Goal: Register for event/course

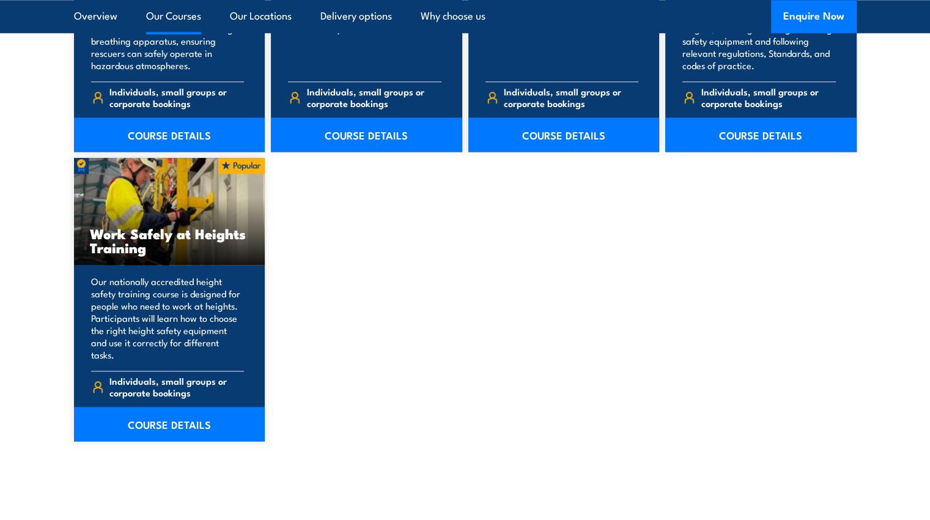
scroll to position [1511, 0]
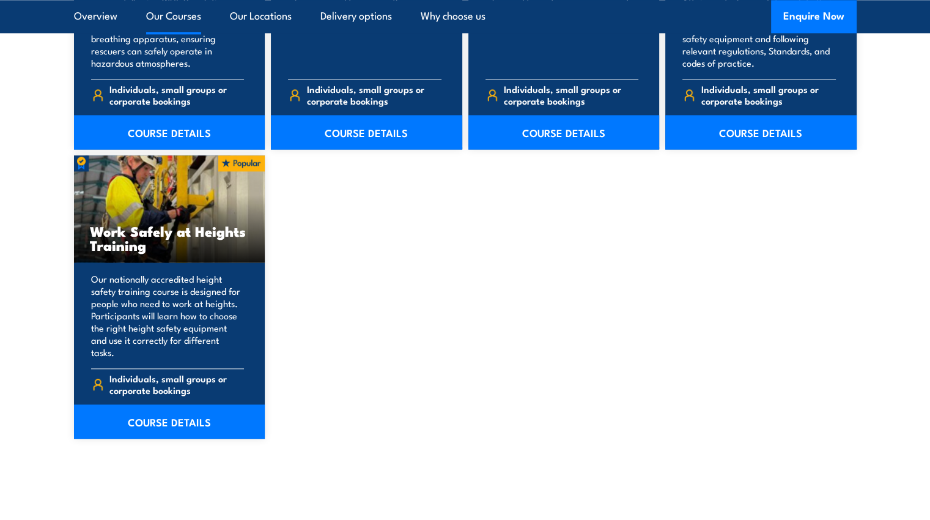
click at [155, 411] on link "COURSE DETAILS" at bounding box center [169, 421] width 191 height 34
click at [164, 406] on link "COURSE DETAILS" at bounding box center [169, 421] width 191 height 34
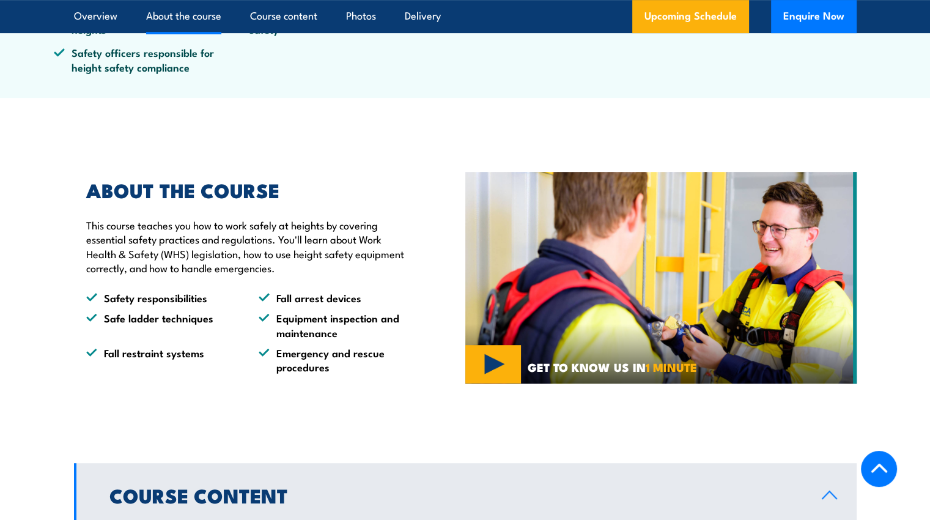
scroll to position [575, 0]
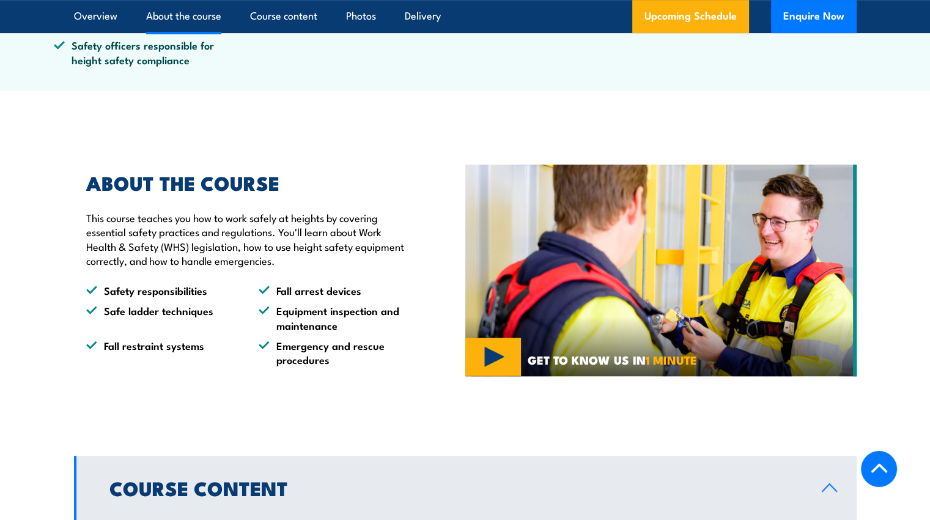
click at [493, 359] on img at bounding box center [660, 269] width 391 height 211
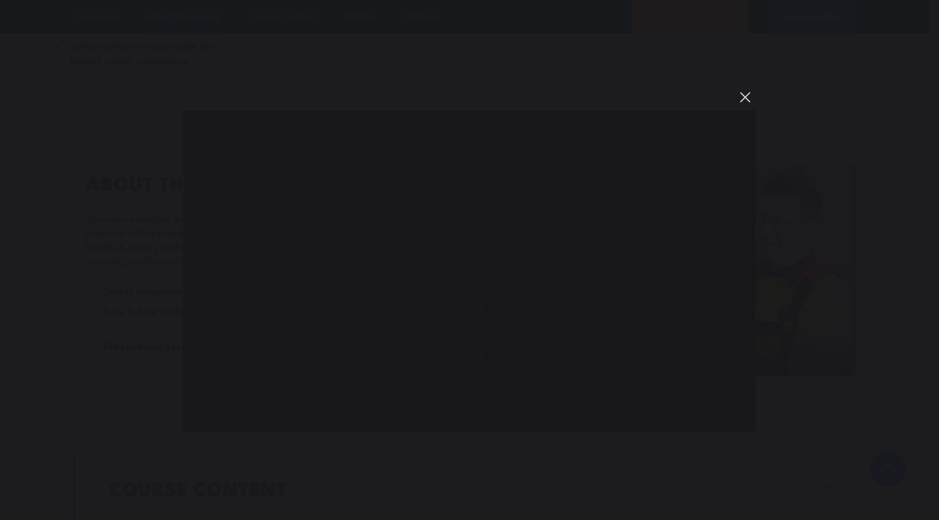
click at [743, 94] on button "You can close this modal content with the ESC key" at bounding box center [745, 97] width 21 height 21
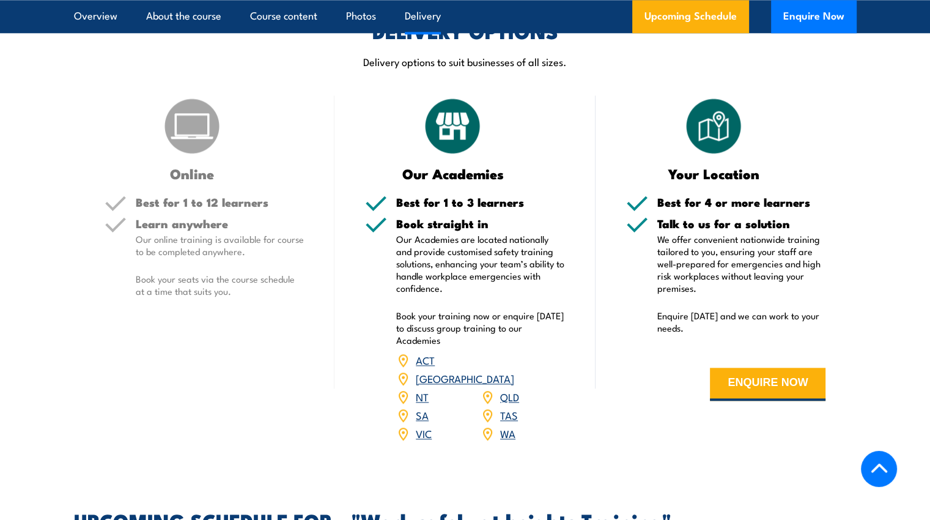
scroll to position [1455, 0]
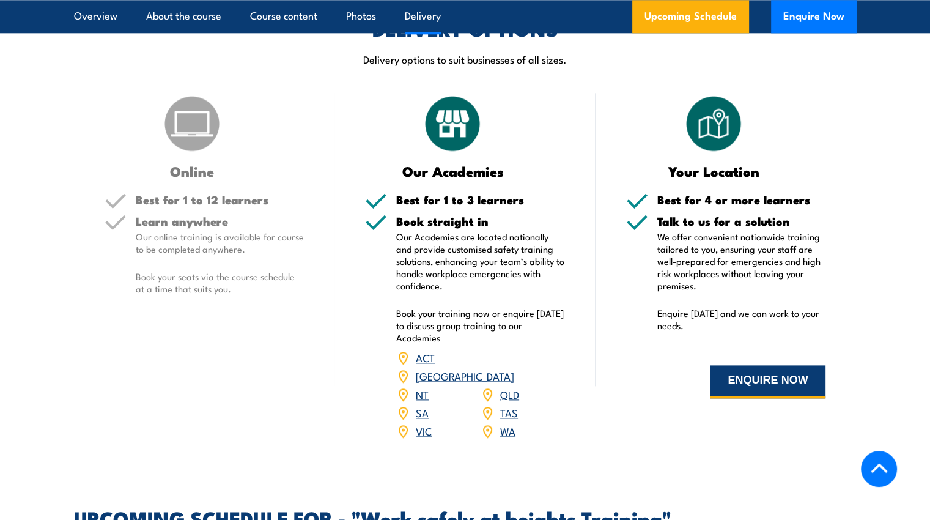
click at [783, 388] on button "ENQUIRE NOW" at bounding box center [768, 381] width 116 height 33
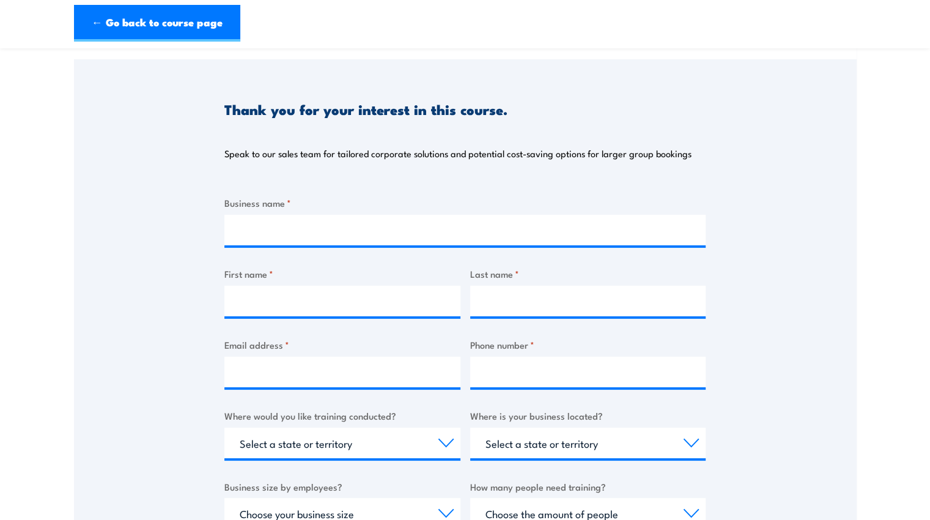
scroll to position [100, 0]
click at [323, 294] on input "First name *" at bounding box center [342, 300] width 236 height 31
type input "Ko Tahi"
click at [511, 308] on input "Last name *" at bounding box center [588, 300] width 236 height 31
type input "Hetaraka"
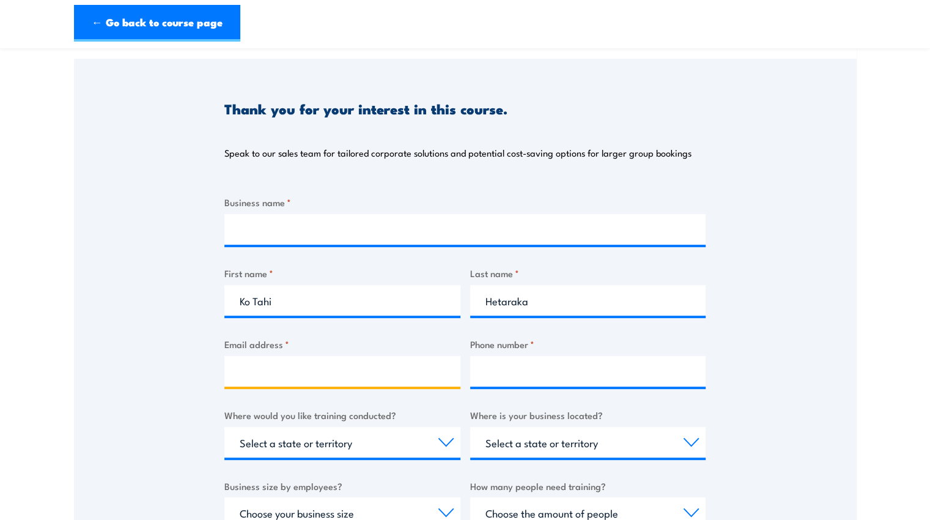
click at [410, 360] on input "Email address *" at bounding box center [342, 371] width 236 height 31
type input "[EMAIL_ADDRESS][DOMAIN_NAME]"
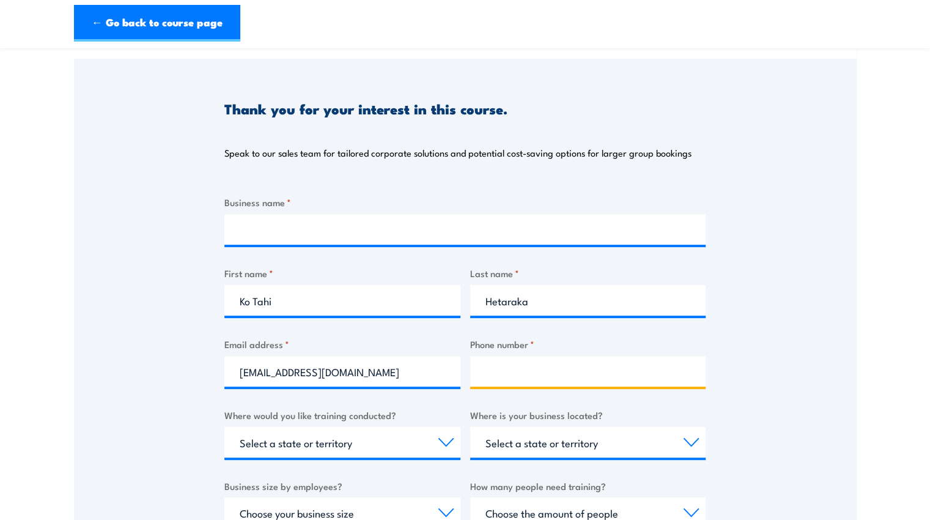
click at [527, 366] on input "Phone number *" at bounding box center [588, 371] width 236 height 31
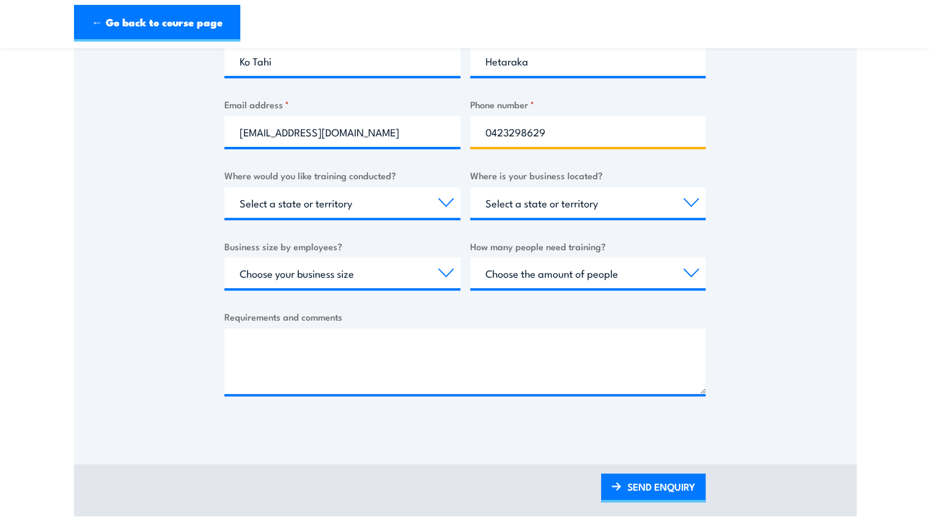
scroll to position [341, 0]
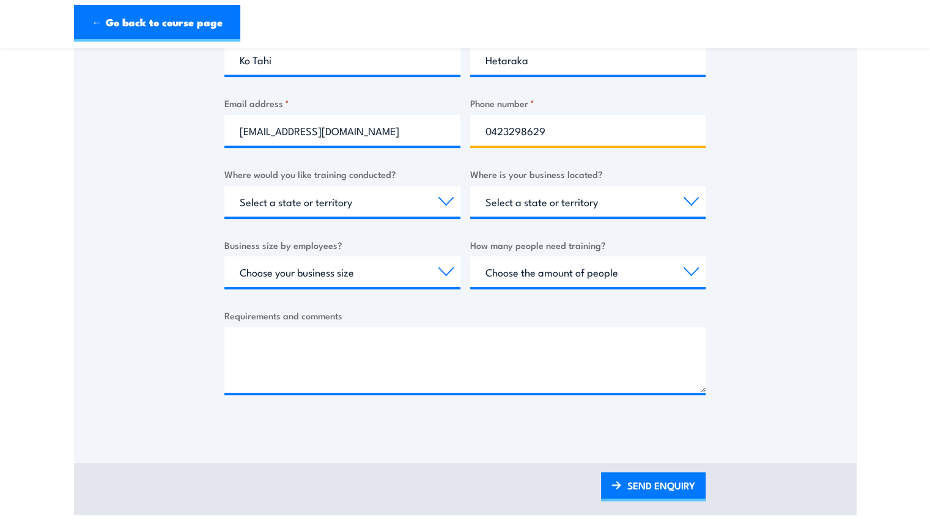
type input "0423298629"
click at [416, 203] on select "Select a state or territory Nationally - multiple locations [GEOGRAPHIC_DATA] […" at bounding box center [342, 201] width 236 height 31
select select "QLD"
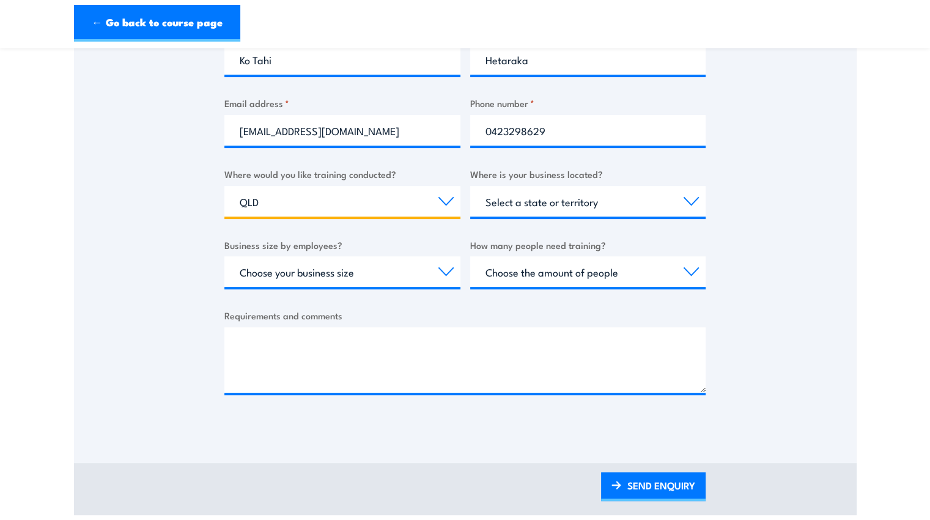
click at [224, 186] on select "Select a state or territory Nationally - multiple locations [GEOGRAPHIC_DATA] […" at bounding box center [342, 201] width 236 height 31
click at [585, 207] on select "Select a state or territory [GEOGRAPHIC_DATA] [GEOGRAPHIC_DATA] [GEOGRAPHIC_DAT…" at bounding box center [588, 201] width 236 height 31
select select "QLD"
click at [470, 186] on select "Select a state or territory [GEOGRAPHIC_DATA] [GEOGRAPHIC_DATA] [GEOGRAPHIC_DAT…" at bounding box center [588, 201] width 236 height 31
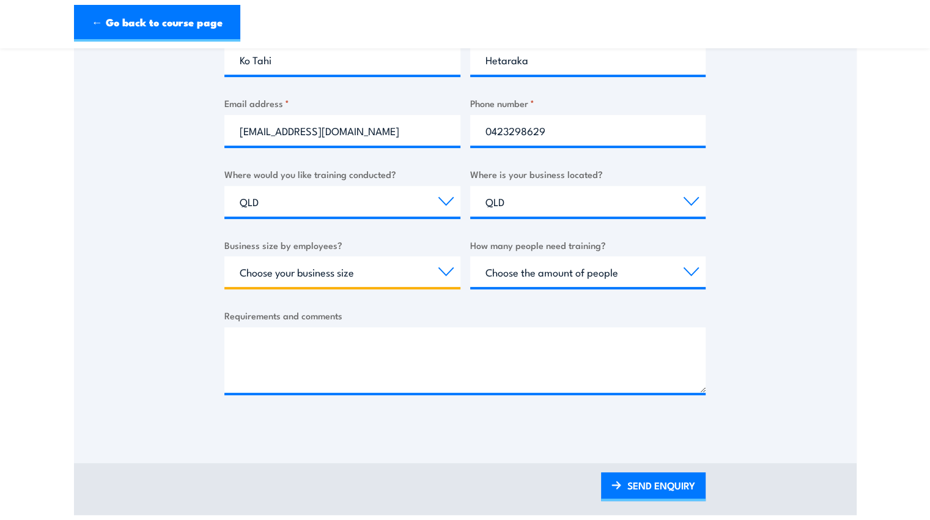
click at [390, 273] on select "Choose your business size 1 to 19 20 to 199 200+" at bounding box center [342, 271] width 236 height 31
select select "1 to 19"
click at [224, 256] on select "Choose your business size 1 to 19 20 to 199 200+" at bounding box center [342, 271] width 236 height 31
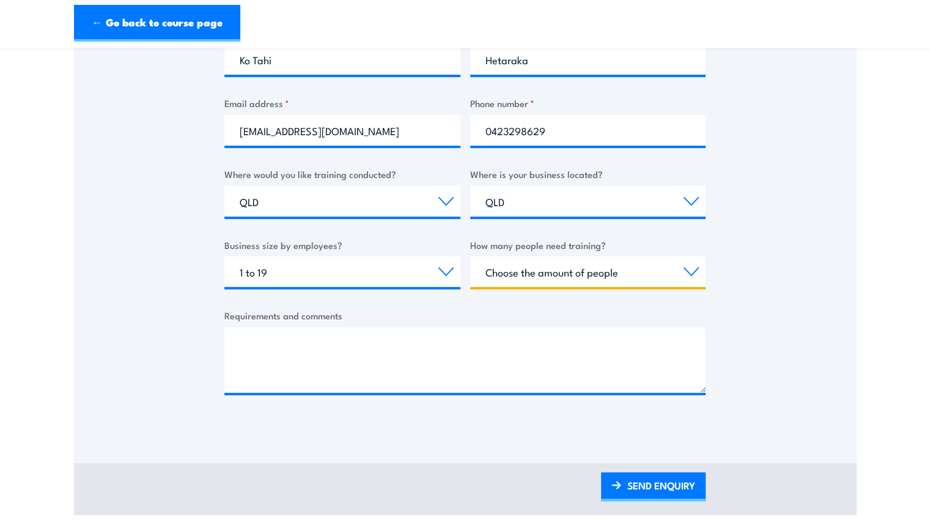
click at [604, 284] on select "Choose the amount of people 1 to 4 5 to 19 20+" at bounding box center [588, 271] width 236 height 31
select select "1 to 4"
click at [470, 256] on select "Choose the amount of people 1 to 4 5 to 19 20+" at bounding box center [588, 271] width 236 height 31
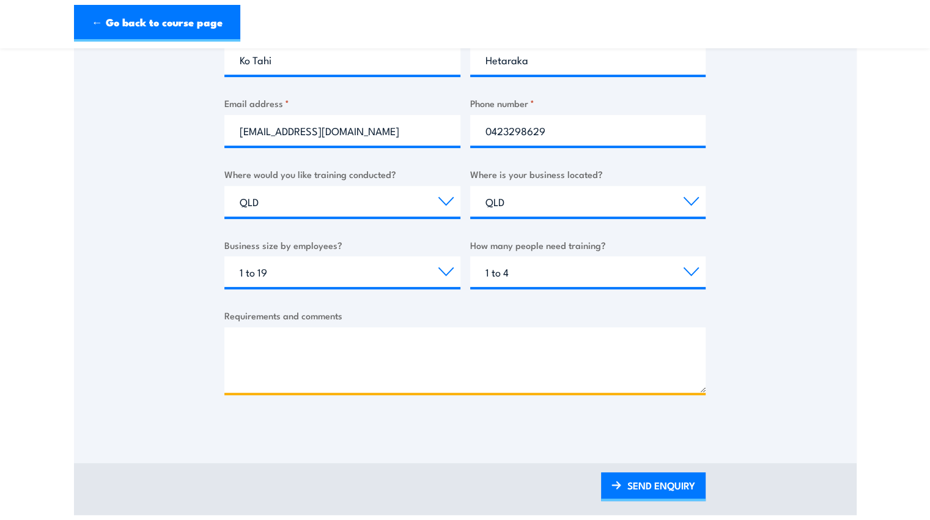
click at [301, 351] on textarea "Requirements and comments" at bounding box center [464, 359] width 481 height 65
click at [450, 349] on textarea "I am wanting to book myself in to acquire a" at bounding box center [464, 359] width 481 height 65
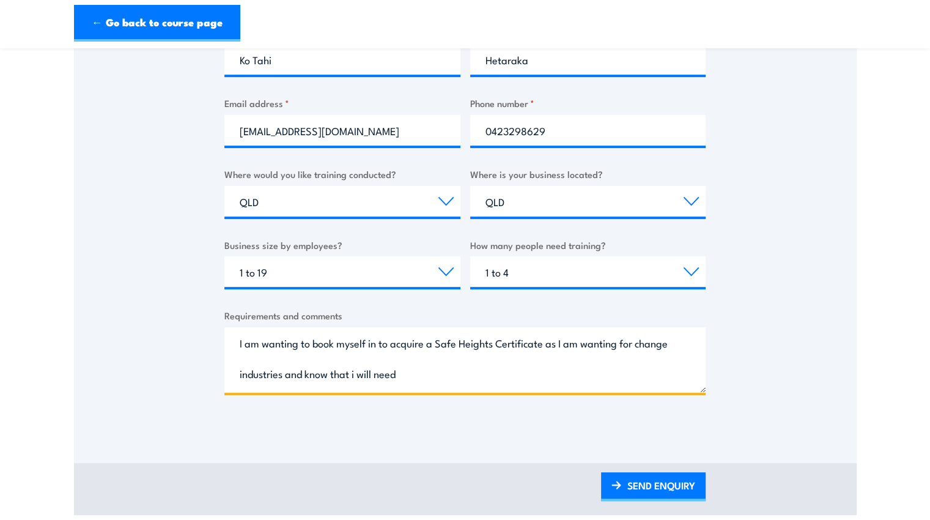
click at [354, 376] on textarea "I am wanting to book myself in to acquire a Safe Heights Certificate as I am wa…" at bounding box center [464, 359] width 481 height 65
click at [425, 375] on textarea "I am wanting to book myself in to acquire a Safe Heights Certificate as I am wa…" at bounding box center [464, 359] width 481 height 65
click at [284, 375] on textarea "I am wanting to book myself in to acquire a Safe Heights Certificate as I am wa…" at bounding box center [464, 359] width 481 height 65
click at [525, 378] on textarea "I am wanting to book myself in to acquire a Safe Heights Certificate as I am wa…" at bounding box center [464, 359] width 481 height 65
click at [480, 375] on textarea "I am wanting to book myself in to acquire a Safe Heights Certificate as I am wa…" at bounding box center [464, 359] width 481 height 65
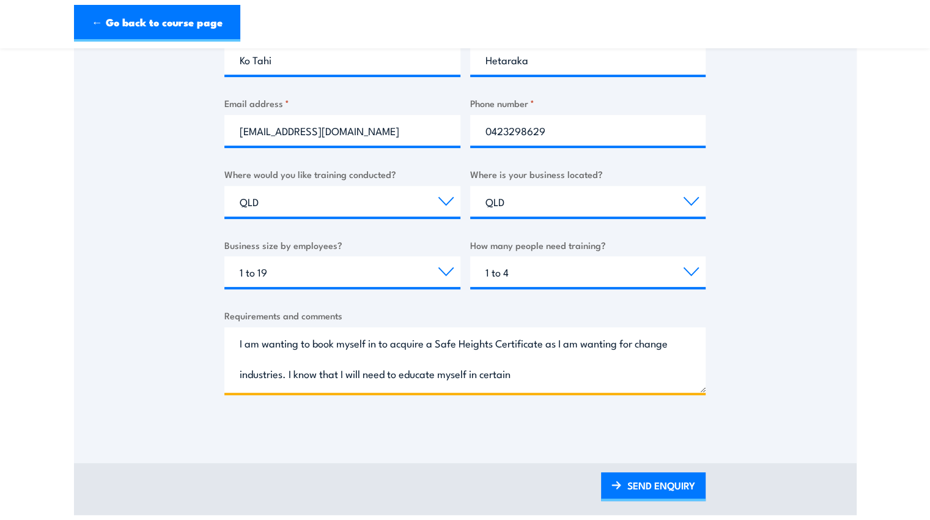
click at [524, 382] on textarea "I am wanting to book myself in to acquire a Safe Heights Certificate as I am wa…" at bounding box center [464, 359] width 481 height 65
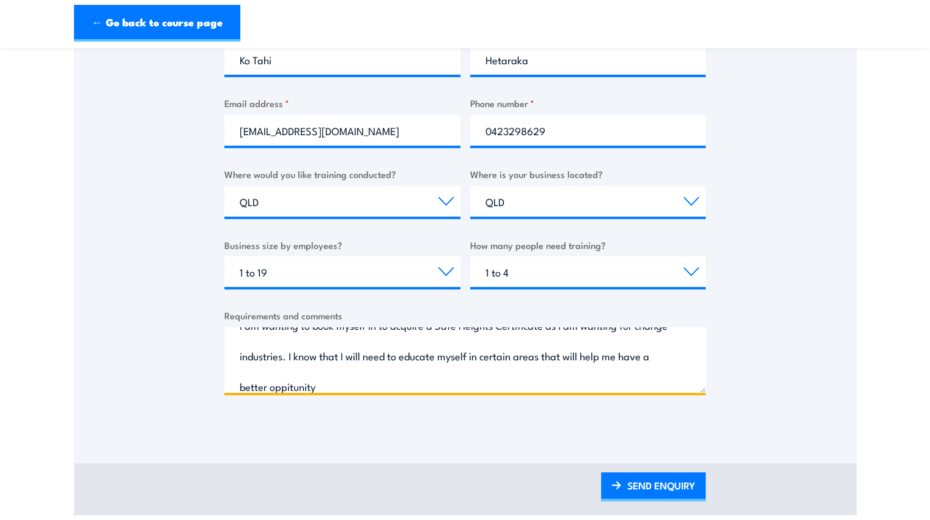
click at [328, 384] on textarea "I am wanting to book myself in to acquire a Safe Heights Certificate as I am wa…" at bounding box center [464, 359] width 481 height 65
drag, startPoint x: 328, startPoint y: 392, endPoint x: 320, endPoint y: 337, distance: 54.9
click at [320, 337] on textarea "I am wanting to book myself in to acquire a Safe Heights Certificate as I am wa…" at bounding box center [464, 359] width 481 height 65
click at [331, 387] on textarea "I am wanting to book myself in to acquire a Safe Heights Certificate as I am wa…" at bounding box center [464, 359] width 481 height 65
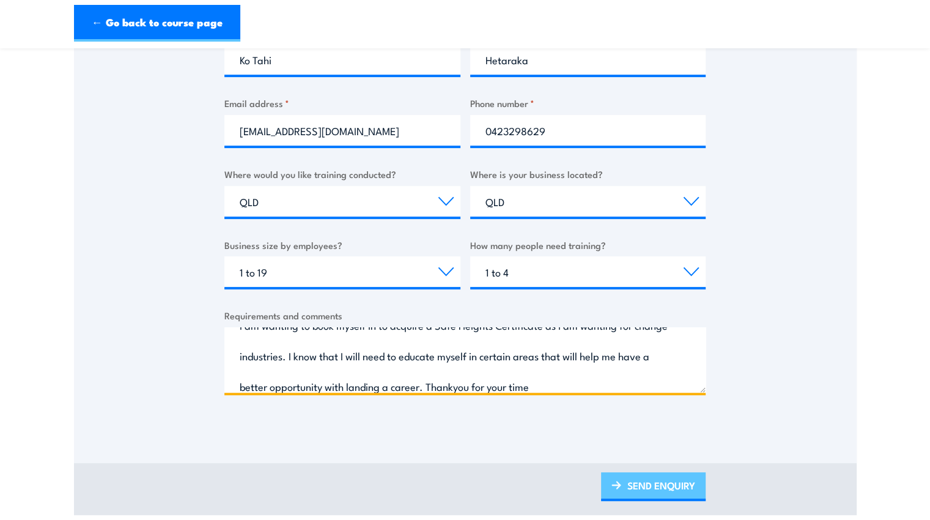
type textarea "I am wanting to book myself in to acquire a Safe Heights Certificate as I am wa…"
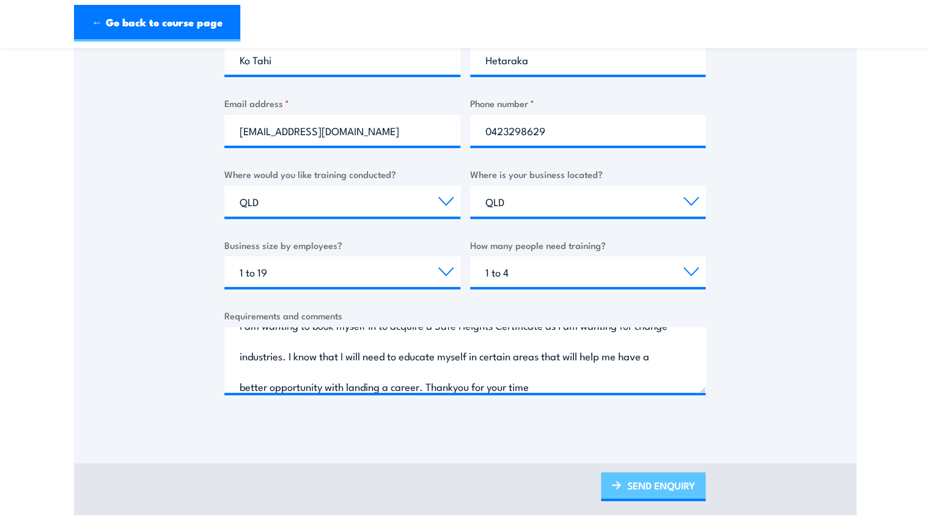
click at [653, 483] on link "SEND ENQUIRY" at bounding box center [653, 486] width 105 height 29
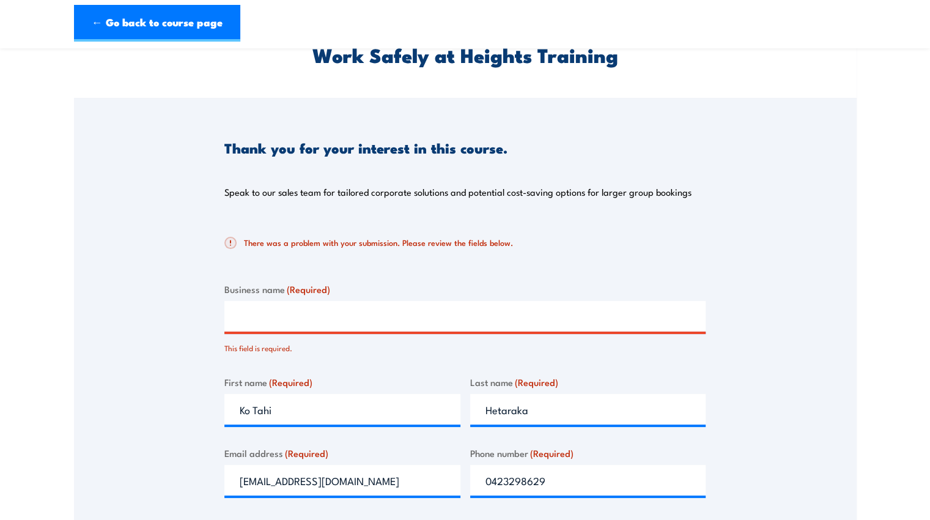
scroll to position [44, 0]
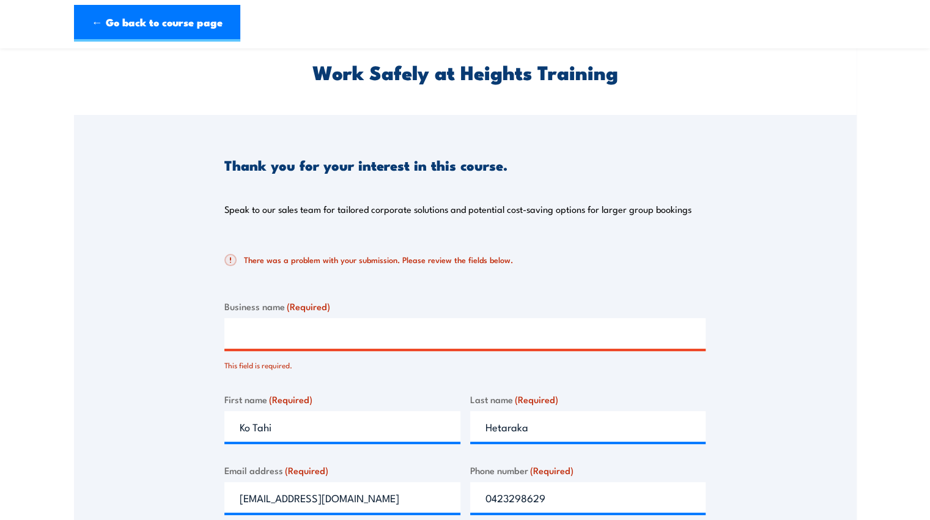
click at [339, 328] on input "Business name (Required)" at bounding box center [464, 333] width 481 height 31
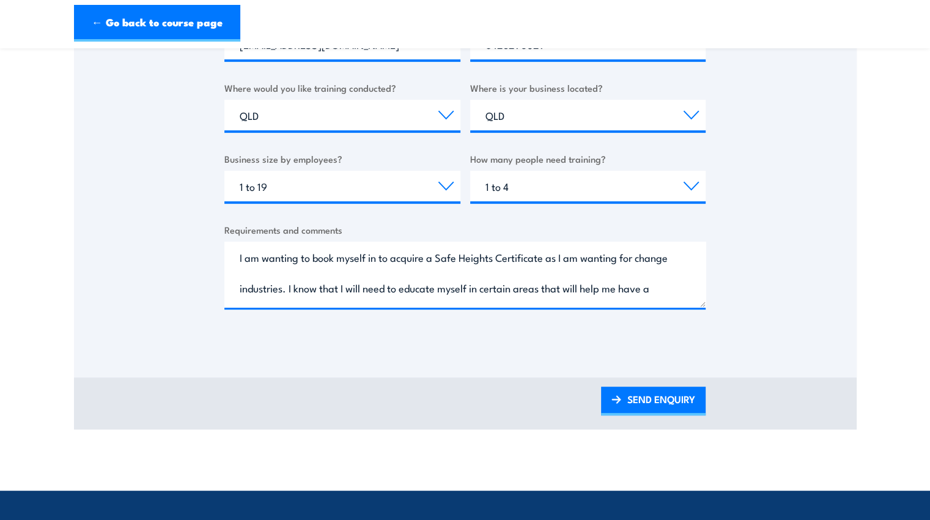
scroll to position [504, 0]
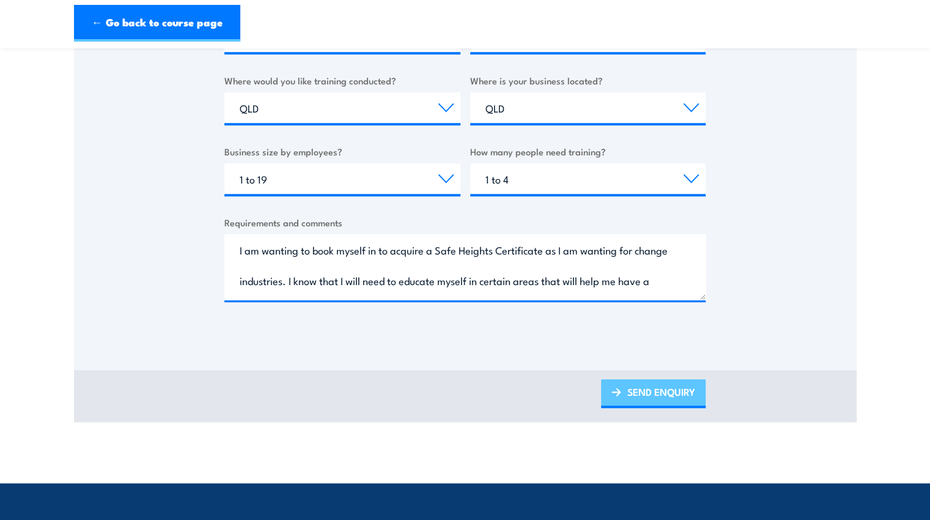
type input "Ko Tahi Hetaraka"
click at [681, 393] on link "SEND ENQUIRY" at bounding box center [653, 393] width 105 height 29
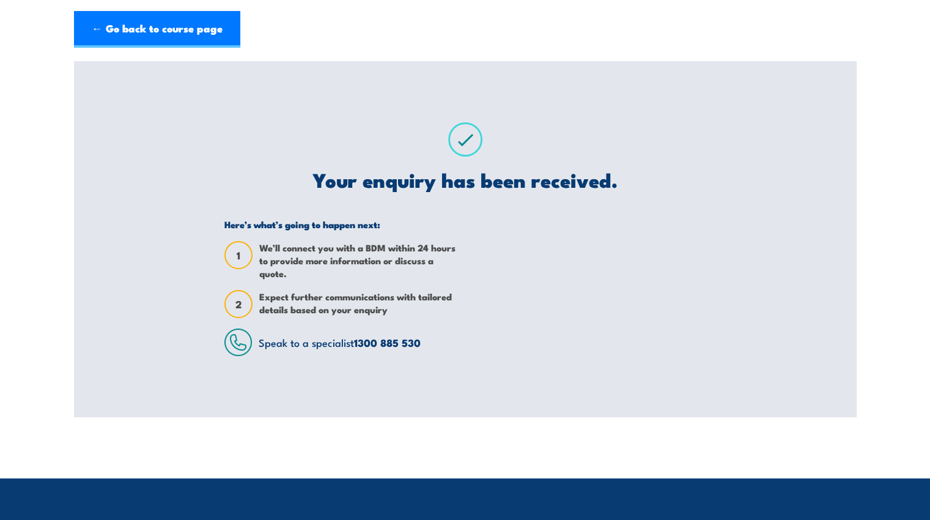
scroll to position [0, 0]
